Goal: Use online tool/utility: Utilize a website feature to perform a specific function

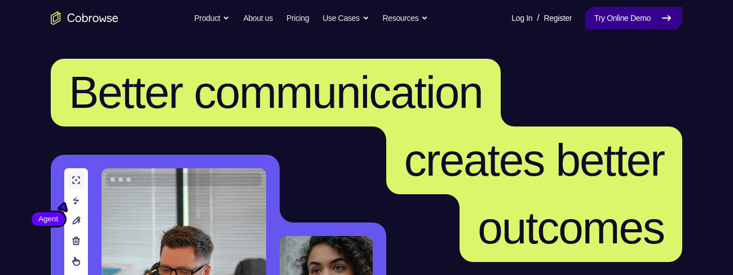
click at [652, 19] on link "Try Online Demo" at bounding box center [633, 18] width 97 height 23
click at [610, 16] on link "Try Online Demo" at bounding box center [633, 18] width 97 height 23
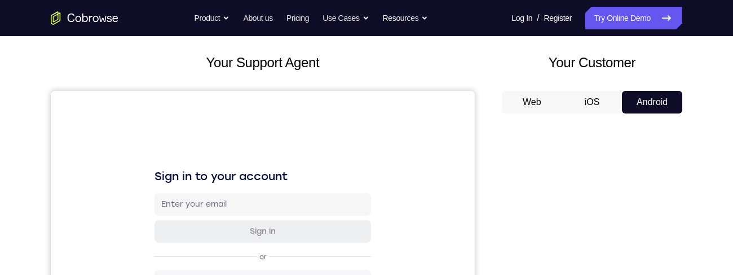
scroll to position [42, 0]
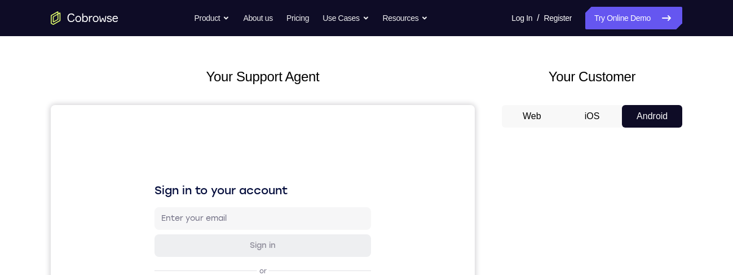
click at [594, 113] on button "iOS" at bounding box center [592, 116] width 60 height 23
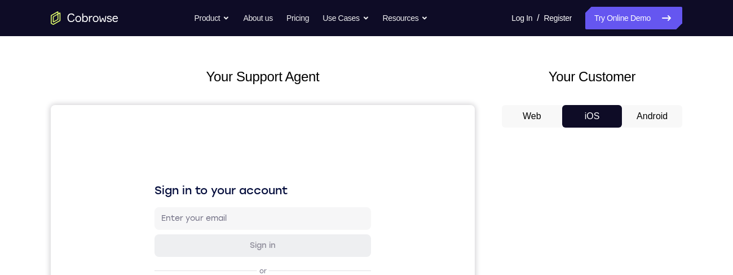
click at [643, 118] on button "Android" at bounding box center [652, 116] width 60 height 23
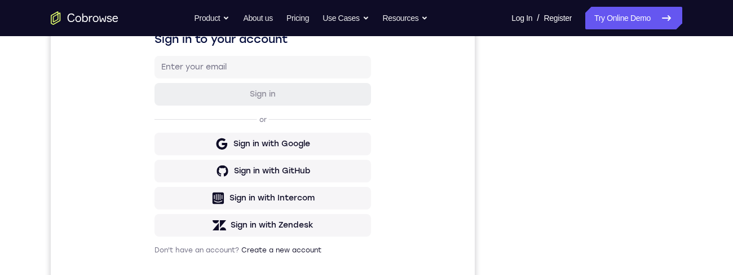
scroll to position [82, 0]
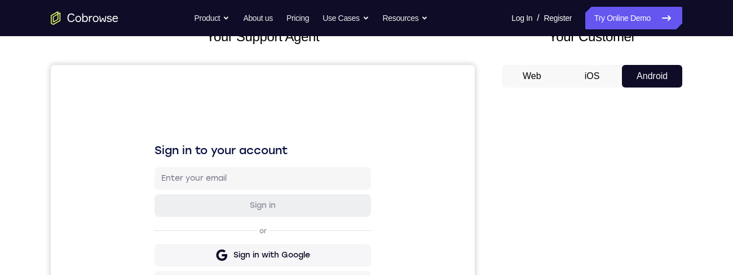
click at [592, 77] on button "iOS" at bounding box center [592, 76] width 60 height 23
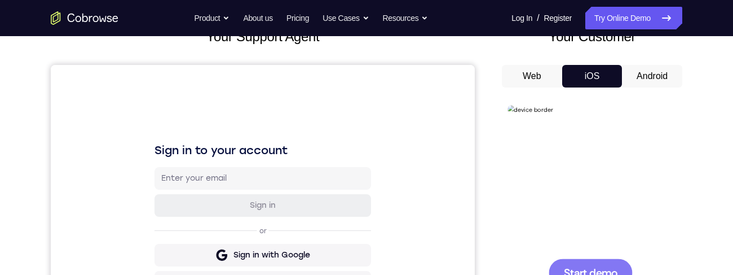
click at [610, 274] on div at bounding box center [591, 272] width 84 height 28
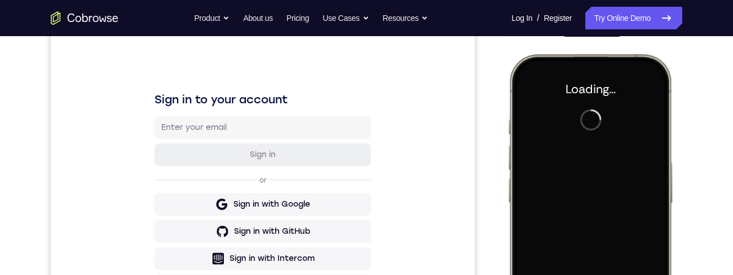
scroll to position [38, 0]
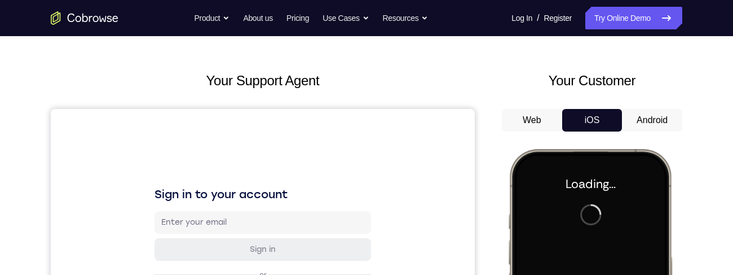
click at [646, 122] on button "Android" at bounding box center [652, 120] width 60 height 23
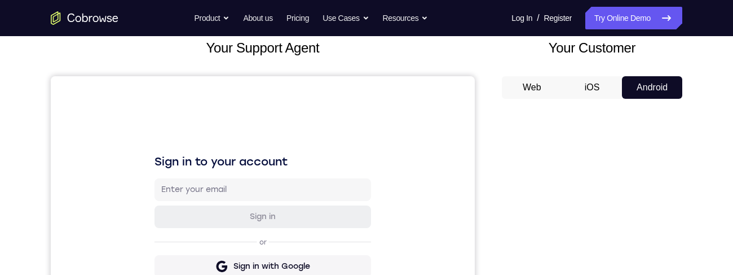
scroll to position [114, 0]
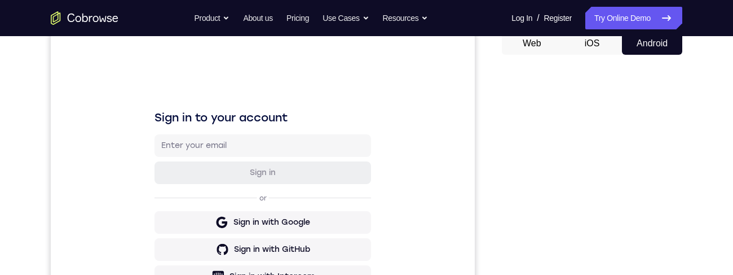
click at [590, 45] on button "iOS" at bounding box center [592, 43] width 60 height 23
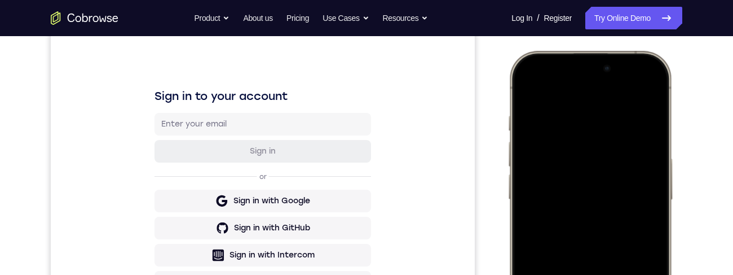
scroll to position [110, 0]
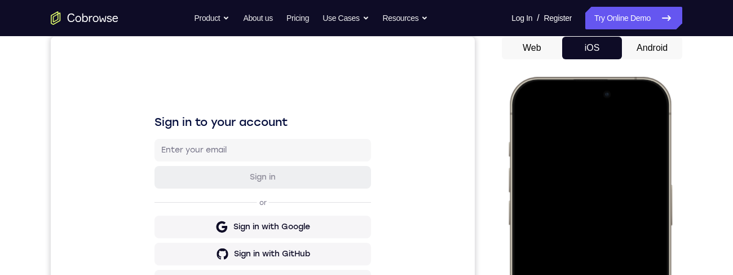
click at [644, 113] on div at bounding box center [590, 244] width 148 height 322
click at [574, 174] on div at bounding box center [590, 244] width 148 height 322
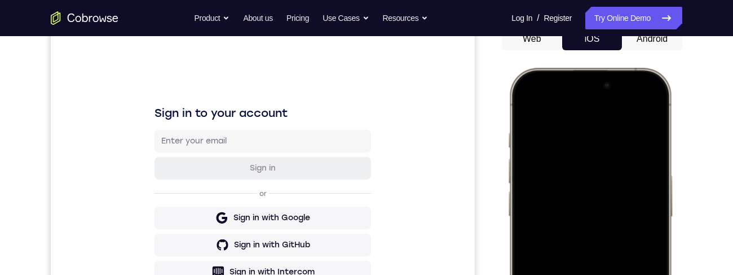
scroll to position [225, 0]
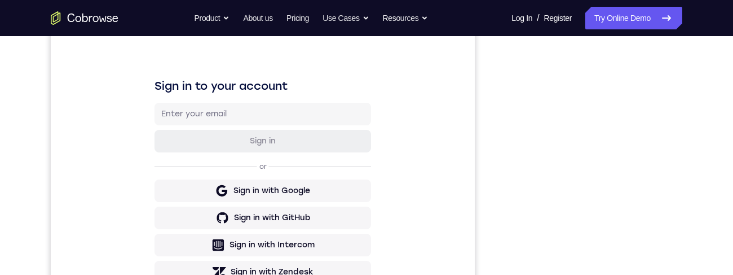
scroll to position [171, 0]
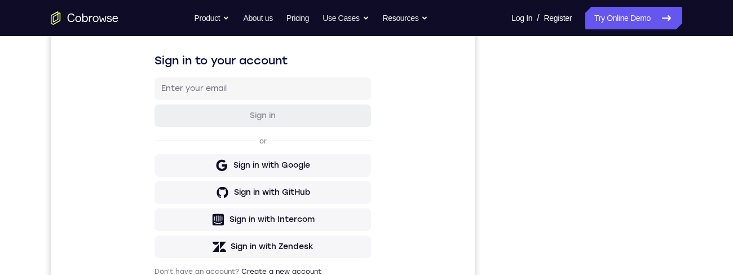
click at [723, 146] on div "Your Support Agent Your Customer Web iOS Android Next Steps We’d be happy to gi…" at bounding box center [367, 237] width 722 height 744
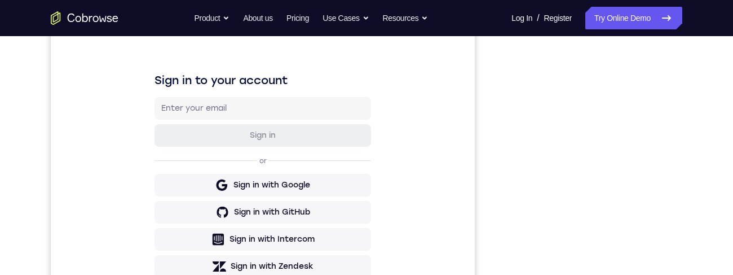
scroll to position [127, 0]
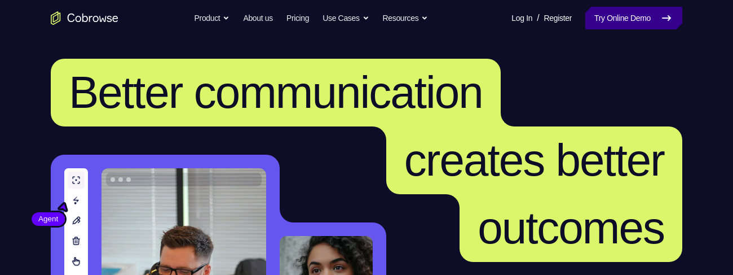
click at [633, 16] on link "Try Online Demo" at bounding box center [633, 18] width 97 height 23
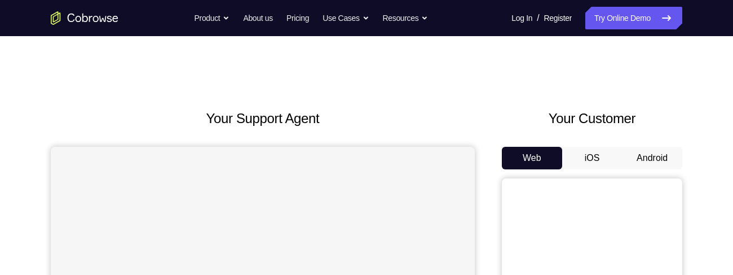
click at [655, 157] on button "Android" at bounding box center [652, 158] width 60 height 23
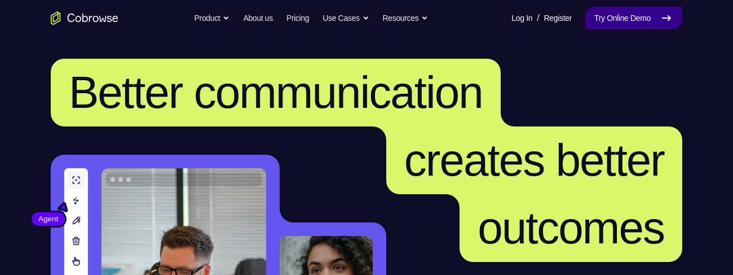
click at [641, 21] on link "Try Online Demo" at bounding box center [633, 18] width 97 height 23
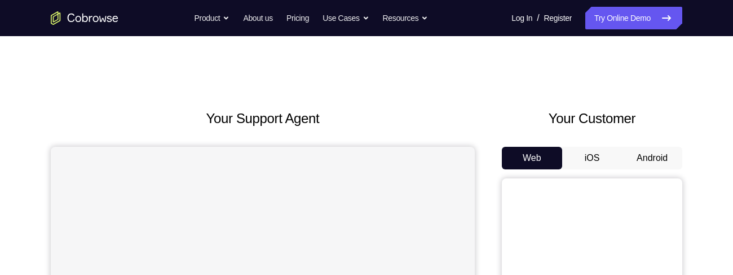
click at [638, 152] on button "Android" at bounding box center [652, 158] width 60 height 23
